Goal: Navigation & Orientation: Find specific page/section

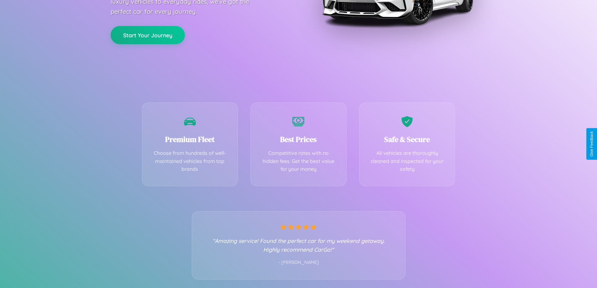
scroll to position [124, 0]
click at [299, 144] on div "Best Prices Competitive rates with no hidden fees. Get the best value for your …" at bounding box center [299, 143] width 96 height 84
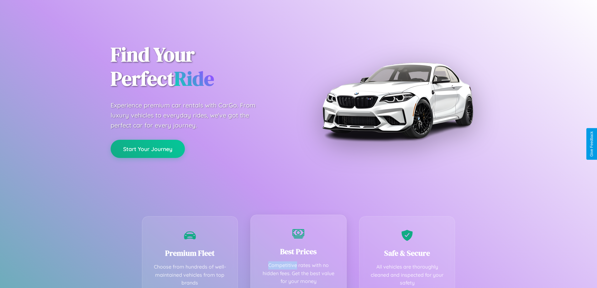
scroll to position [0, 0]
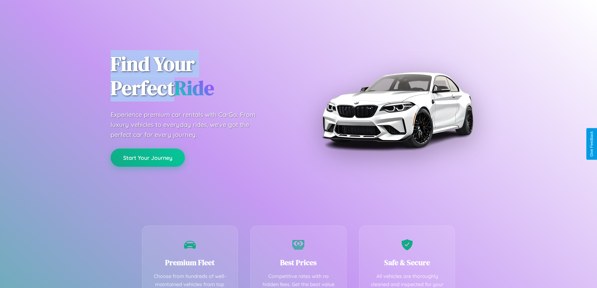
click at [148, 158] on button "Start Your Journey" at bounding box center [148, 158] width 74 height 18
click at [148, 157] on button "Start Your Journey" at bounding box center [148, 158] width 74 height 18
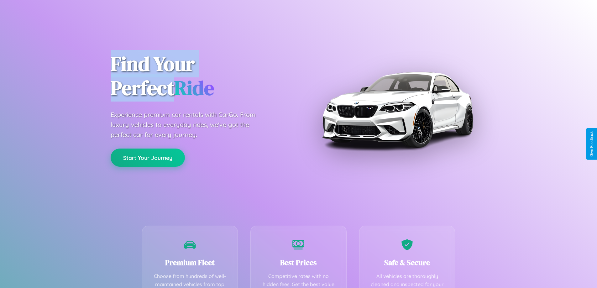
click at [148, 157] on button "Start Your Journey" at bounding box center [148, 158] width 74 height 18
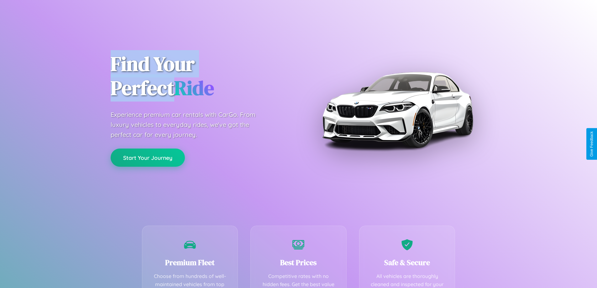
click at [148, 157] on button "Start Your Journey" at bounding box center [148, 158] width 74 height 18
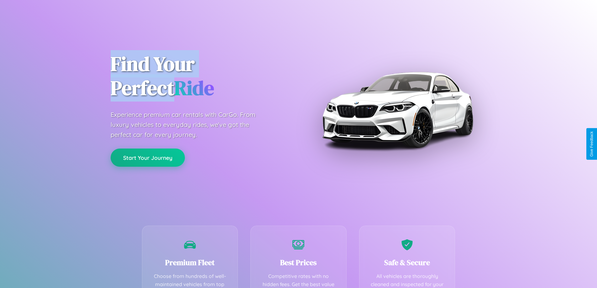
click at [148, 157] on button "Start Your Journey" at bounding box center [148, 158] width 74 height 18
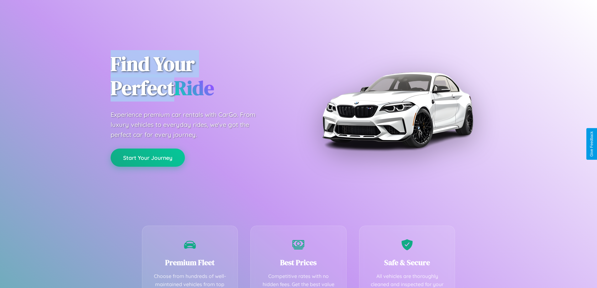
click at [148, 157] on button "Start Your Journey" at bounding box center [148, 158] width 74 height 18
